Goal: Register for event/course

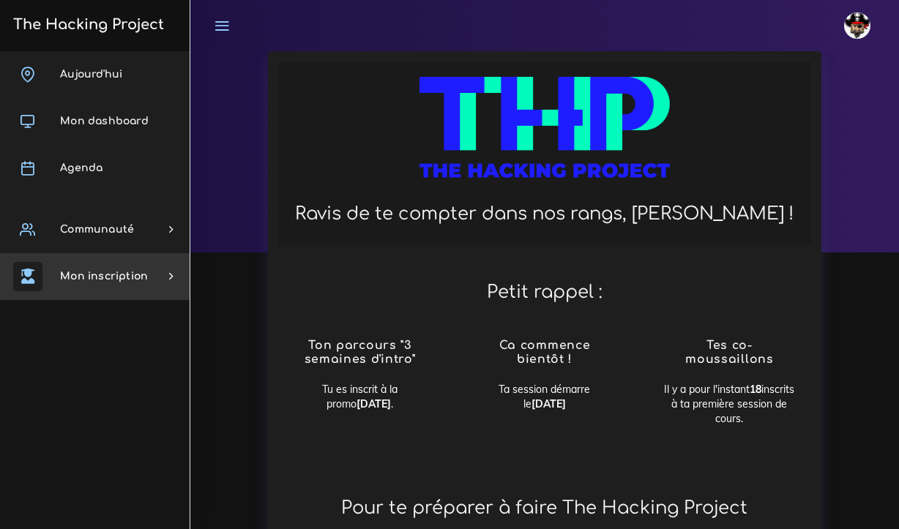
click at [126, 277] on span "Mon inscription" at bounding box center [104, 276] width 88 height 11
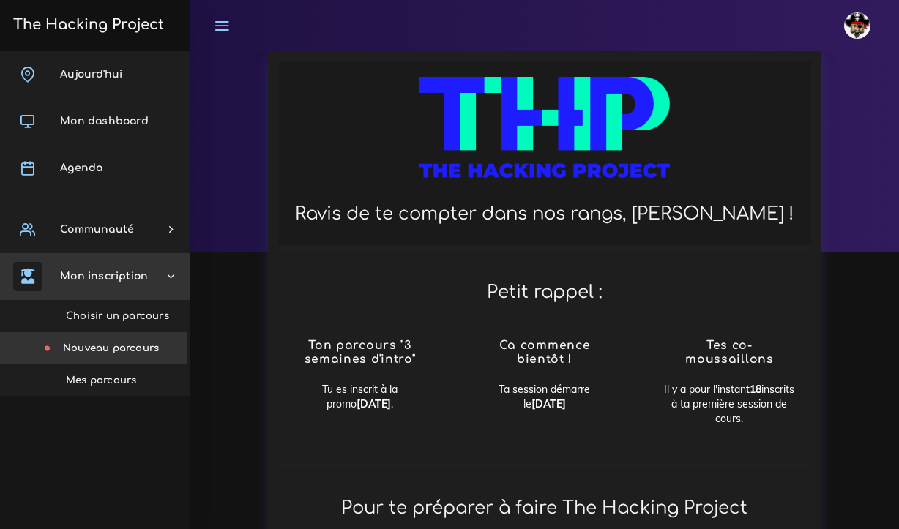
click at [133, 345] on link "Nouveau parcours" at bounding box center [92, 348] width 190 height 32
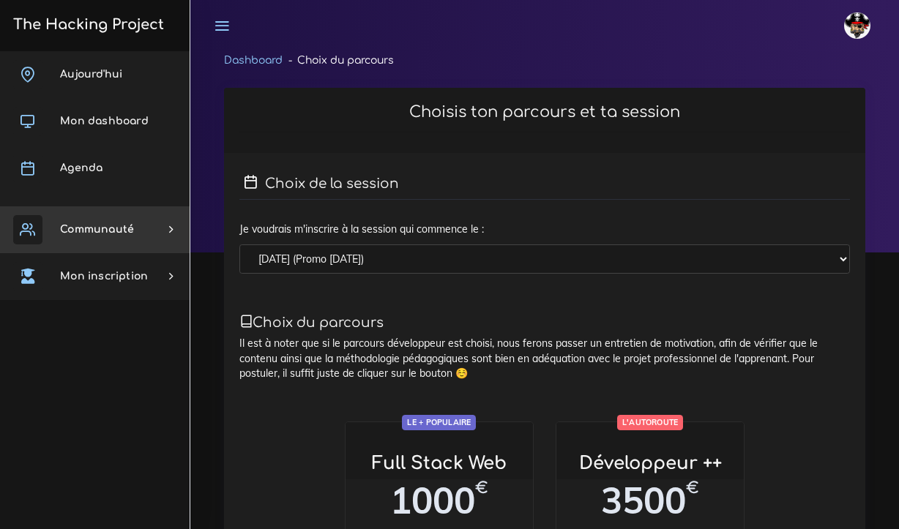
click at [128, 234] on span "Communauté" at bounding box center [97, 229] width 74 height 11
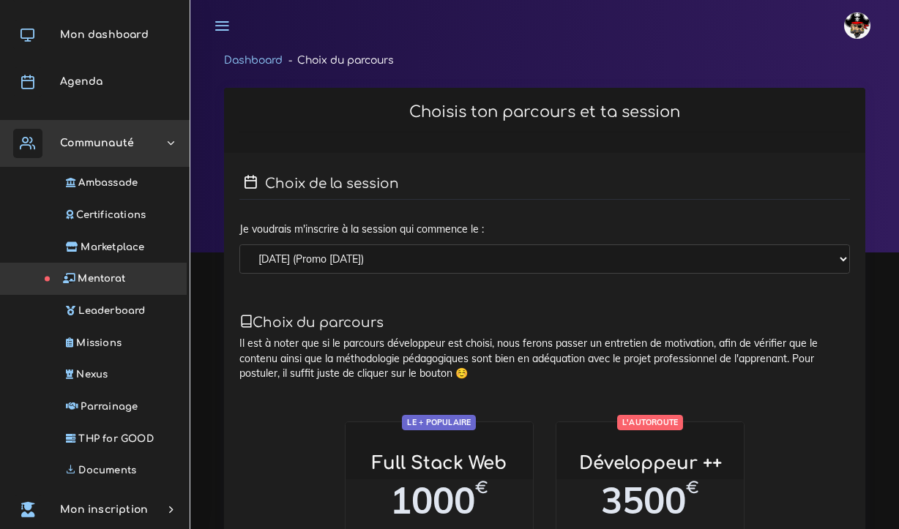
scroll to position [86, 0]
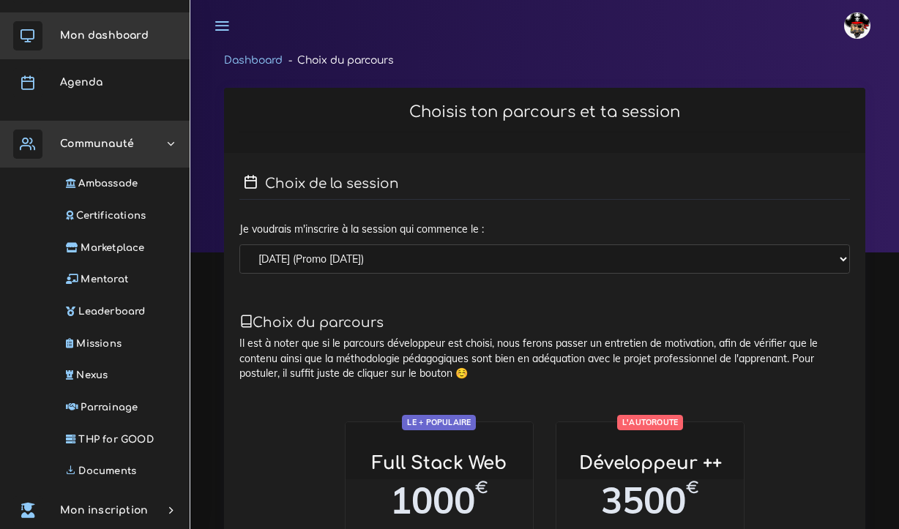
click at [116, 33] on span "Mon dashboard" at bounding box center [104, 35] width 89 height 11
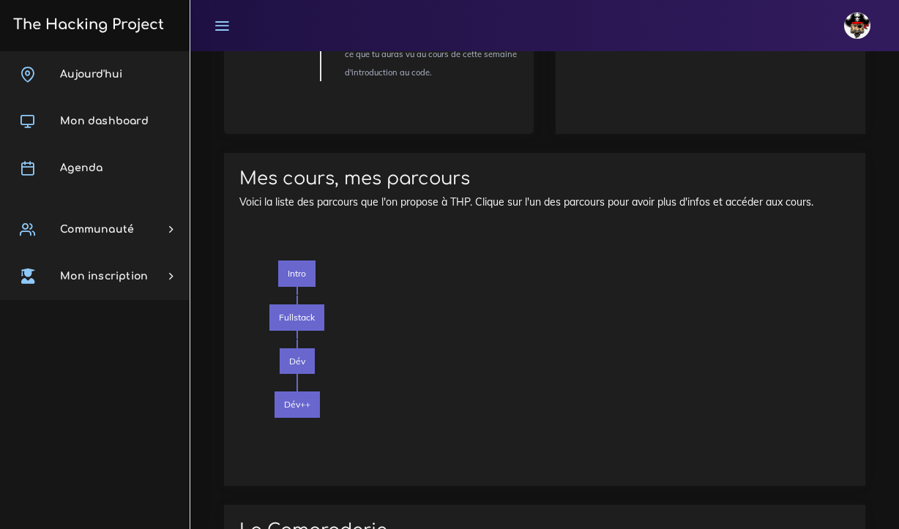
scroll to position [2245, 0]
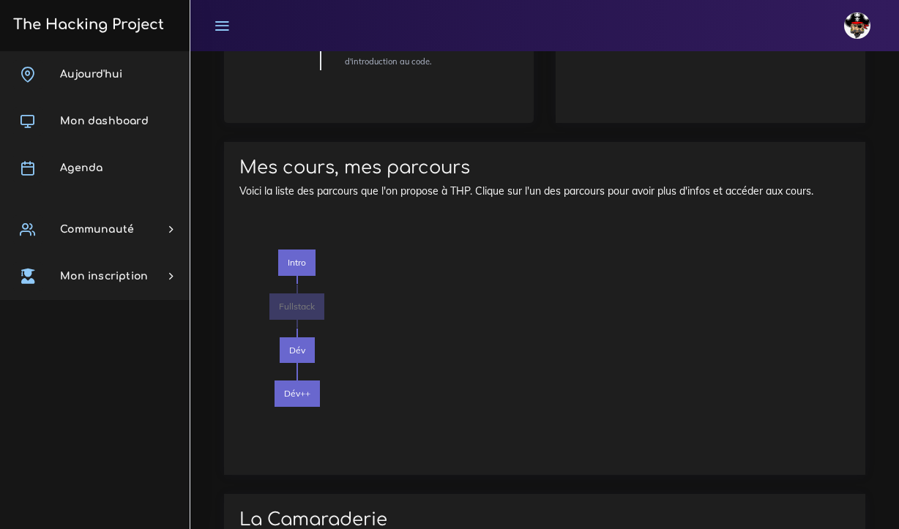
click at [305, 294] on span "Fullstack" at bounding box center [296, 307] width 55 height 26
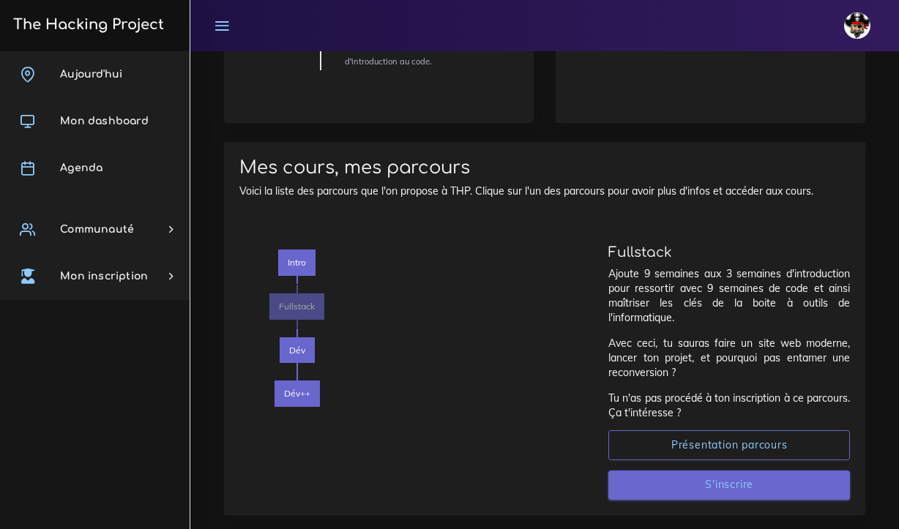
click at [710, 471] on link "S'inscrire" at bounding box center [729, 486] width 242 height 30
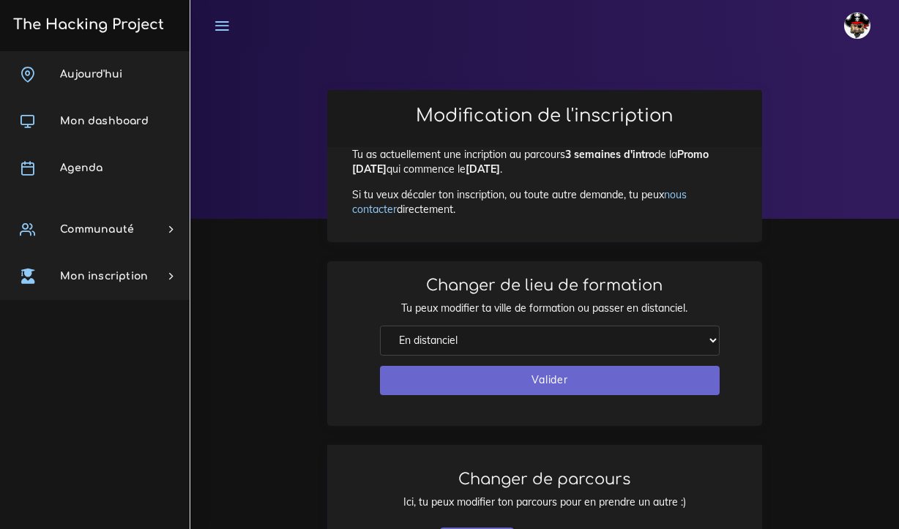
scroll to position [34, 0]
click at [235, 265] on div "Modification de l'inscription Tu as actuellement une incription au parcours 3 s…" at bounding box center [544, 268] width 685 height 356
